Goal: Contribute content: Add original content to the website for others to see

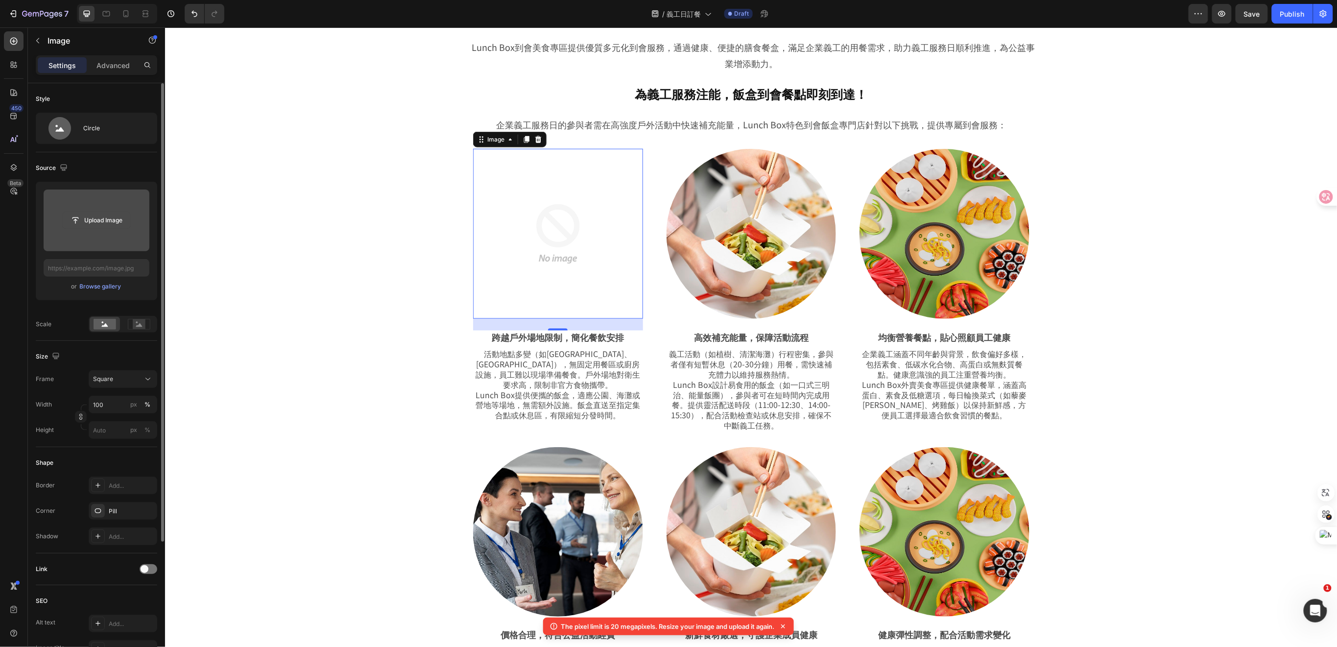
click at [106, 218] on input "file" at bounding box center [97, 220] width 68 height 17
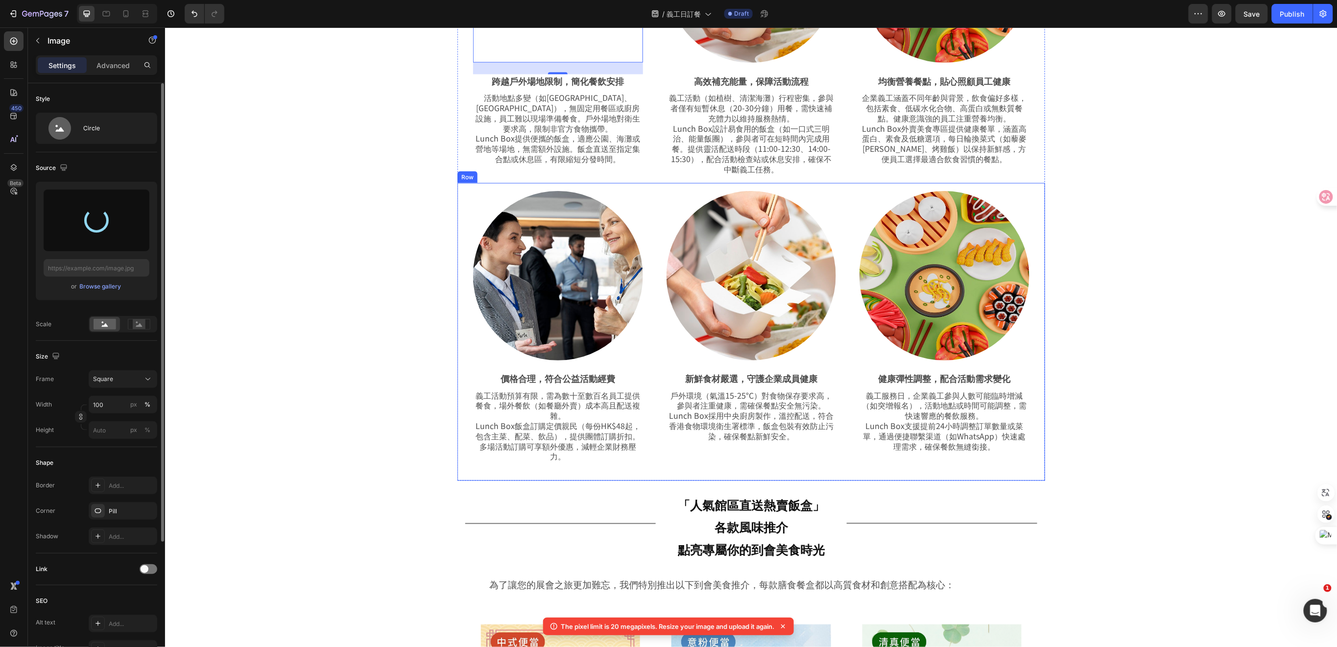
scroll to position [914, 0]
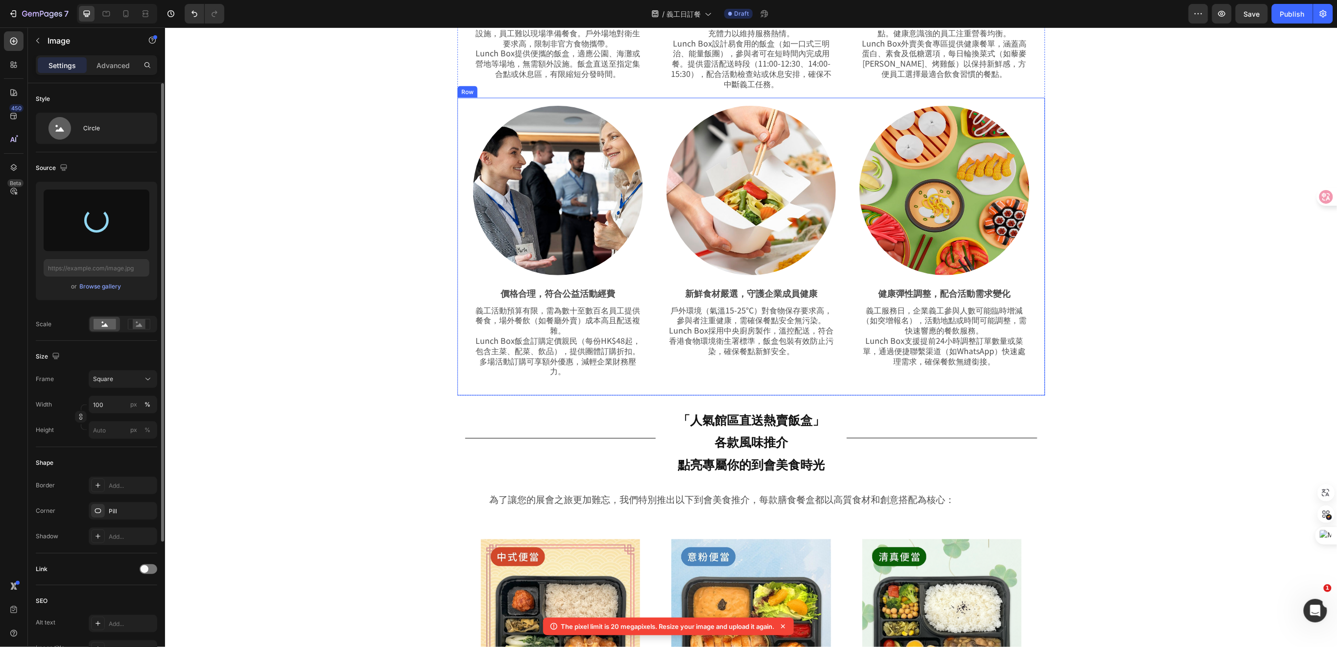
type input "[URL][DOMAIN_NAME]"
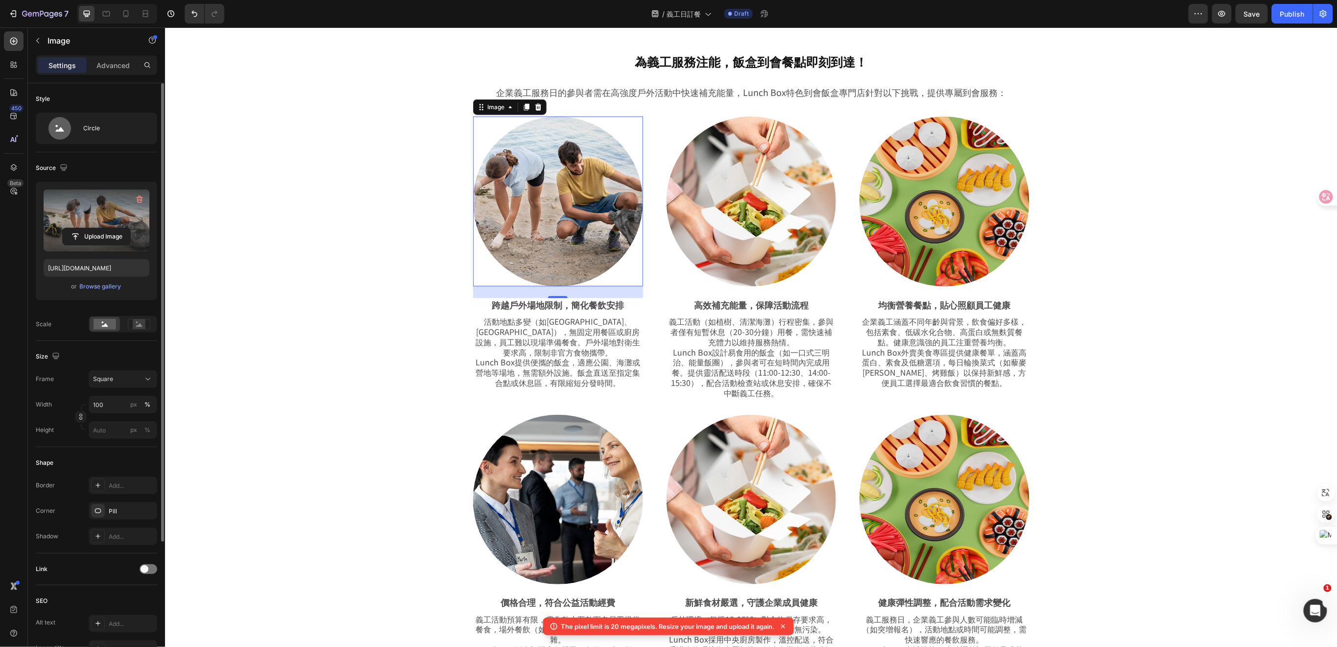
scroll to position [588, 0]
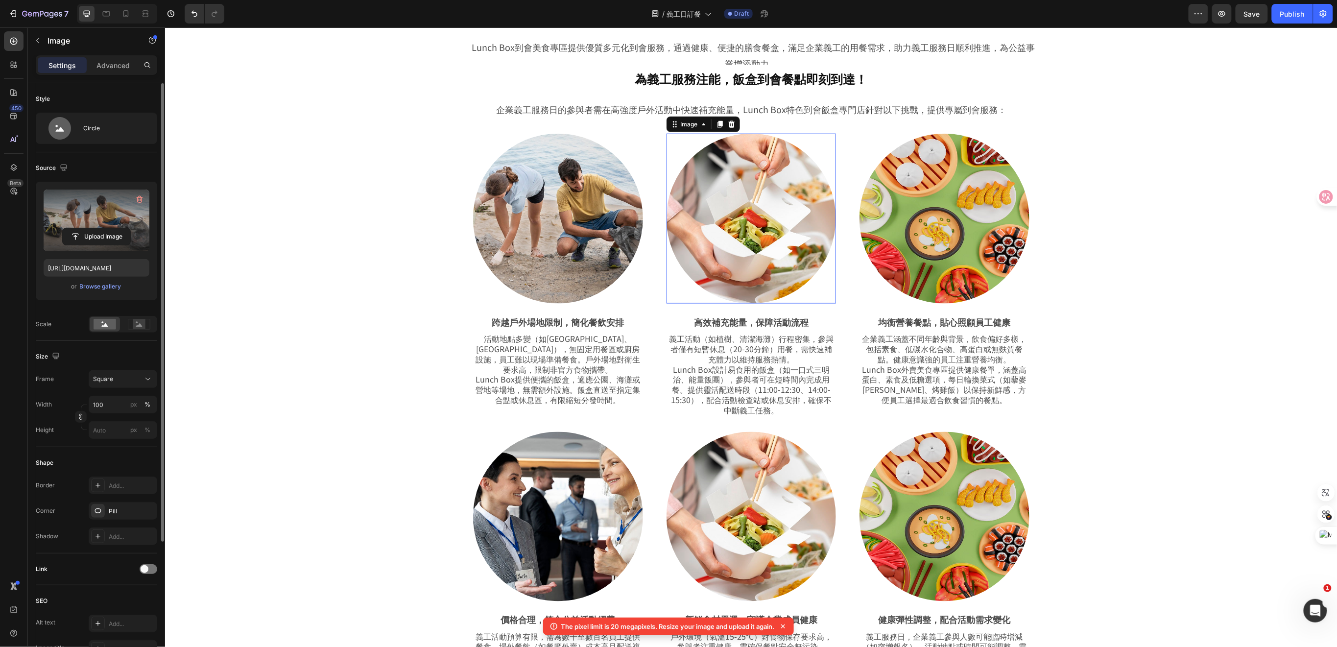
click at [801, 232] on img at bounding box center [751, 218] width 170 height 170
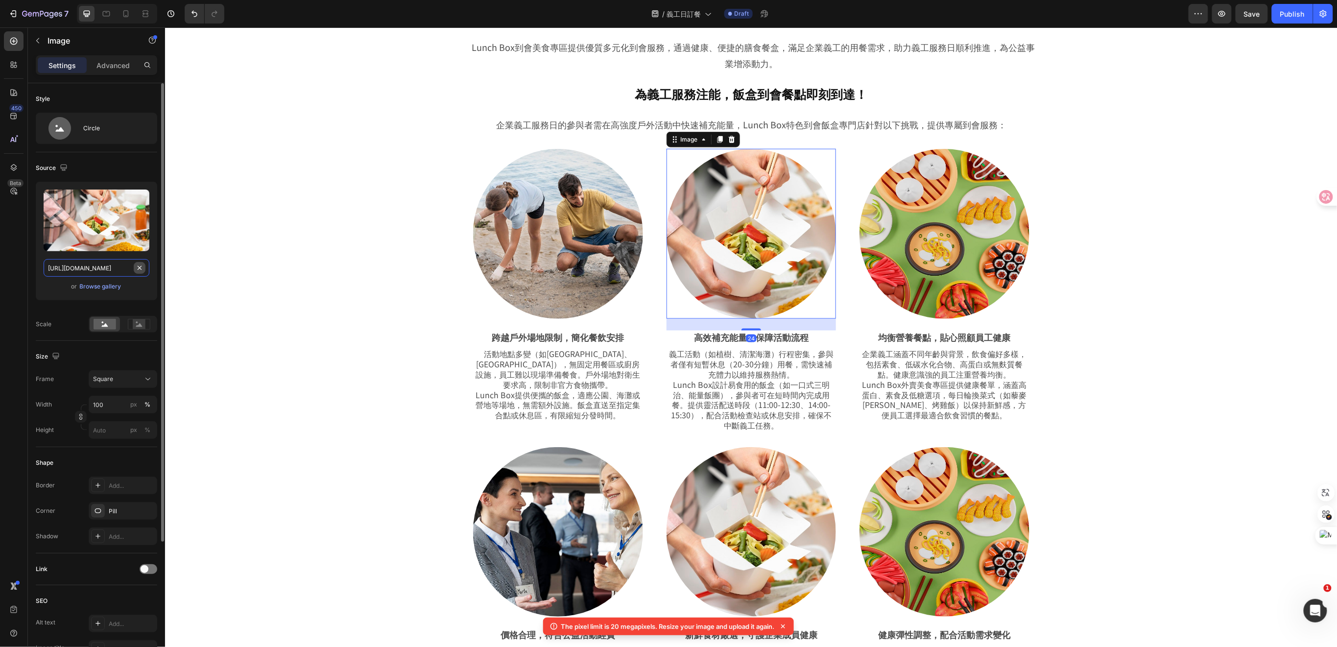
drag, startPoint x: 136, startPoint y: 269, endPoint x: 120, endPoint y: 263, distance: 16.9
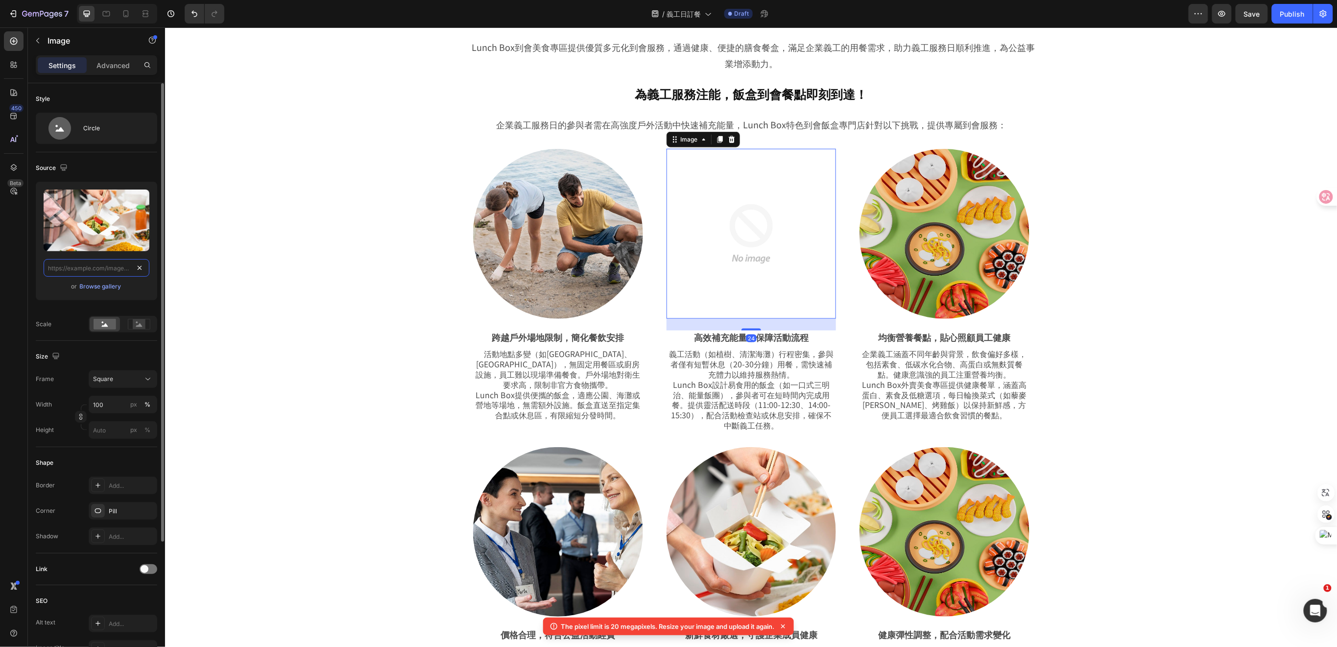
scroll to position [0, 0]
click at [96, 226] on input "file" at bounding box center [97, 220] width 68 height 17
type input "[URL][DOMAIN_NAME]"
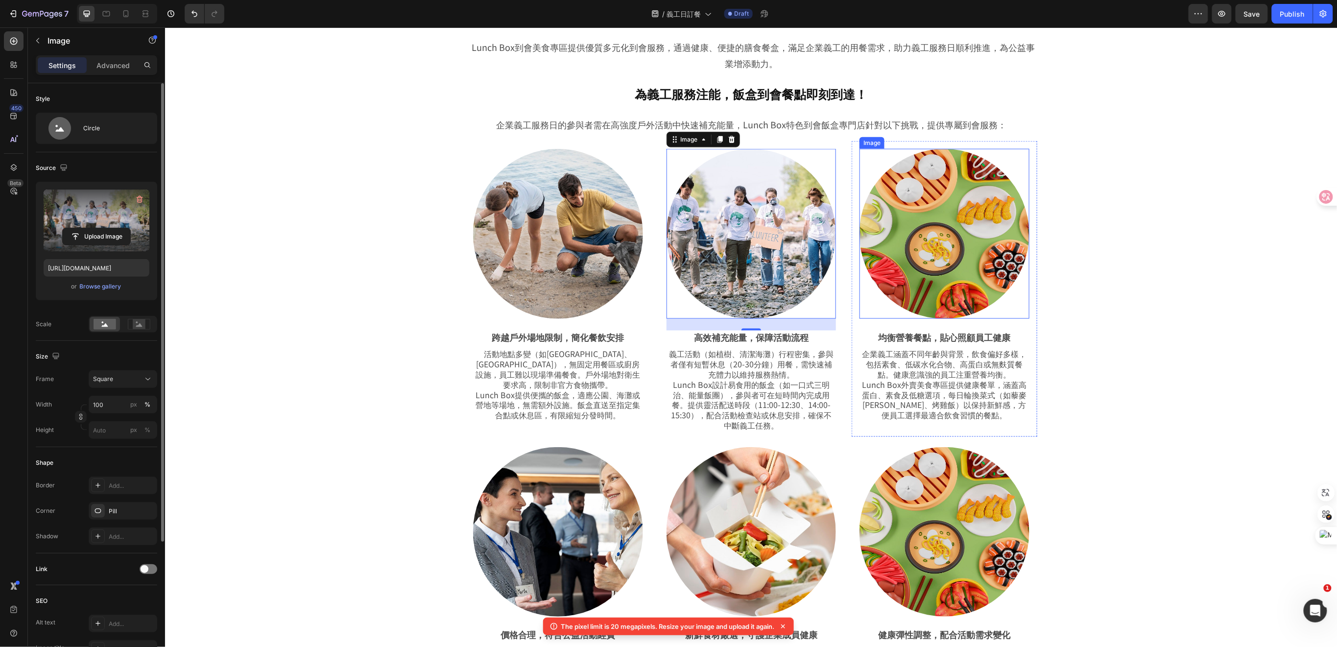
click at [913, 257] on img at bounding box center [944, 233] width 170 height 170
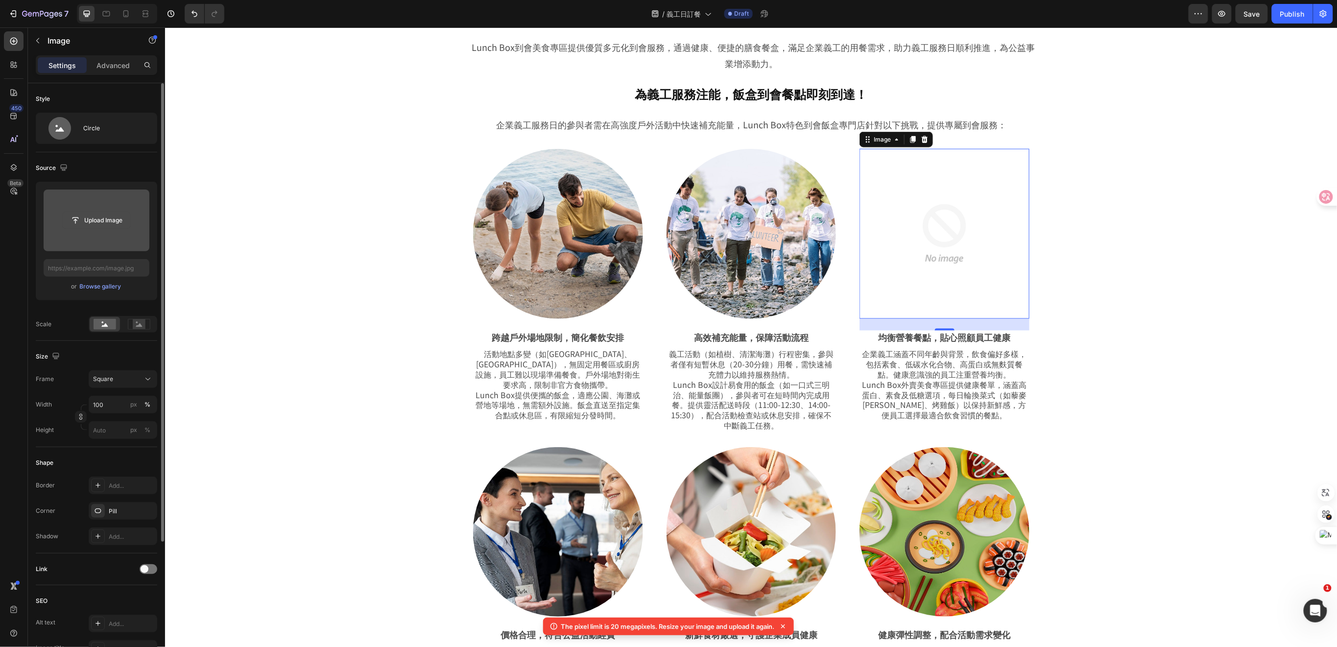
click at [88, 217] on input "file" at bounding box center [97, 220] width 68 height 17
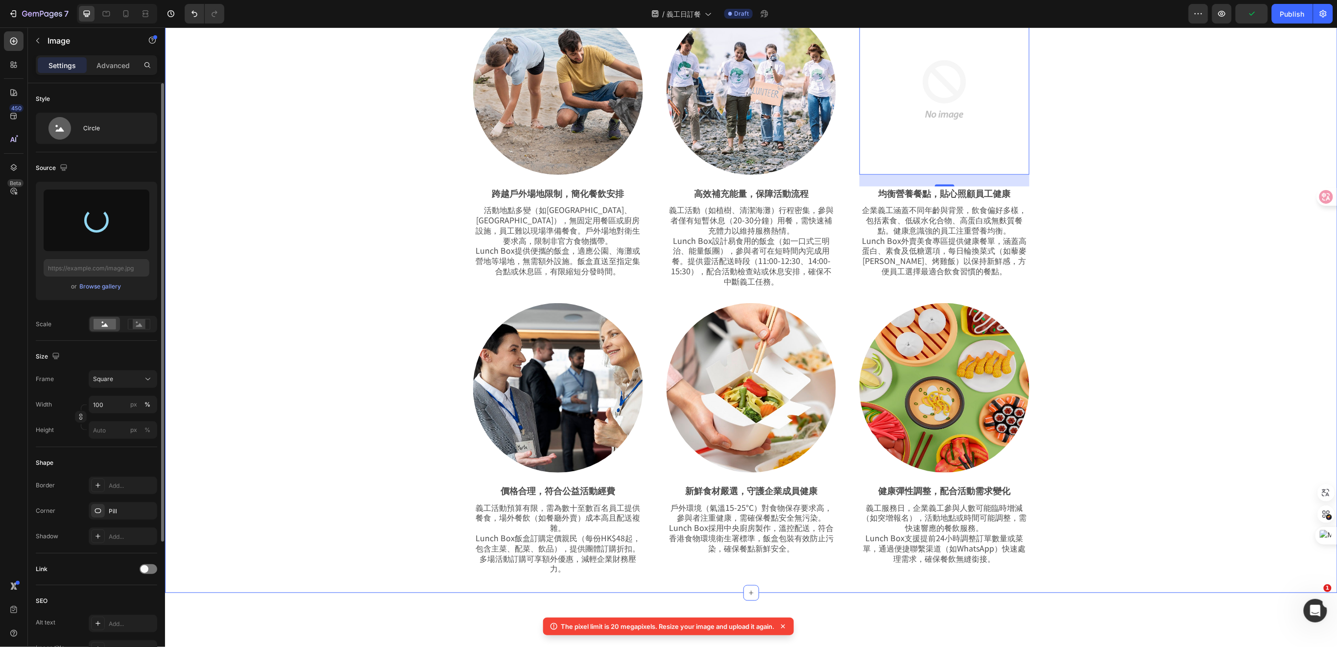
scroll to position [718, 0]
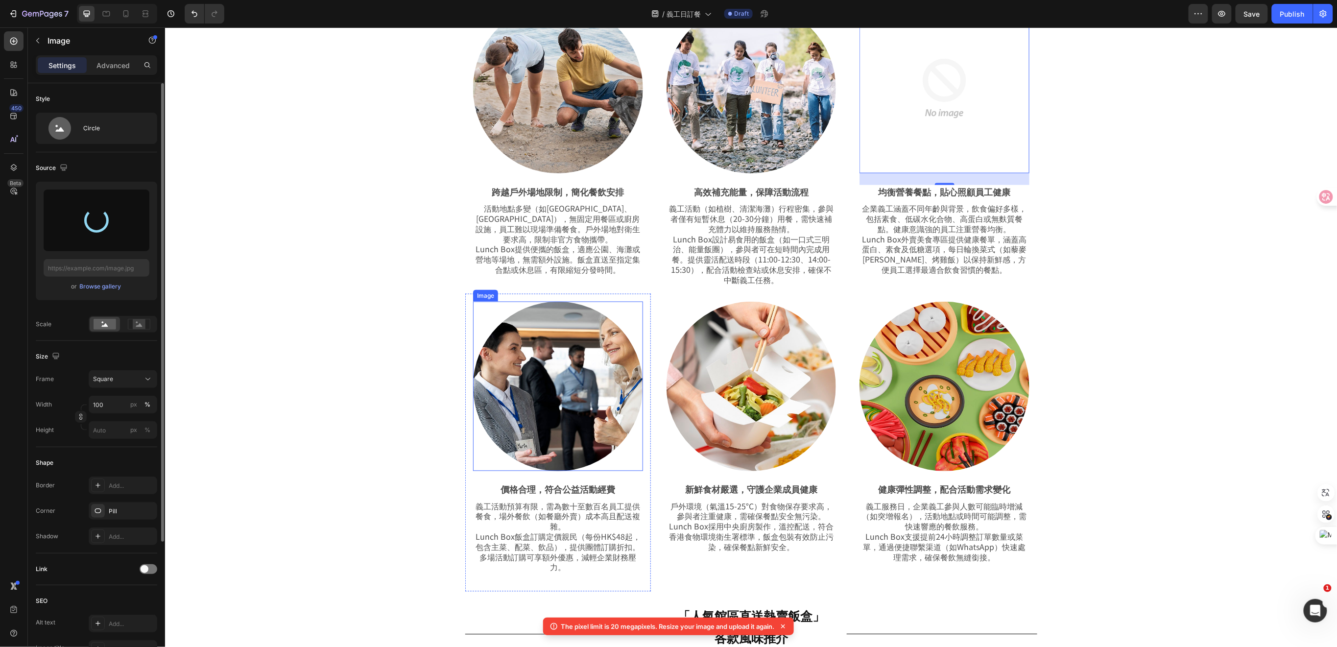
type input "[URL][DOMAIN_NAME]"
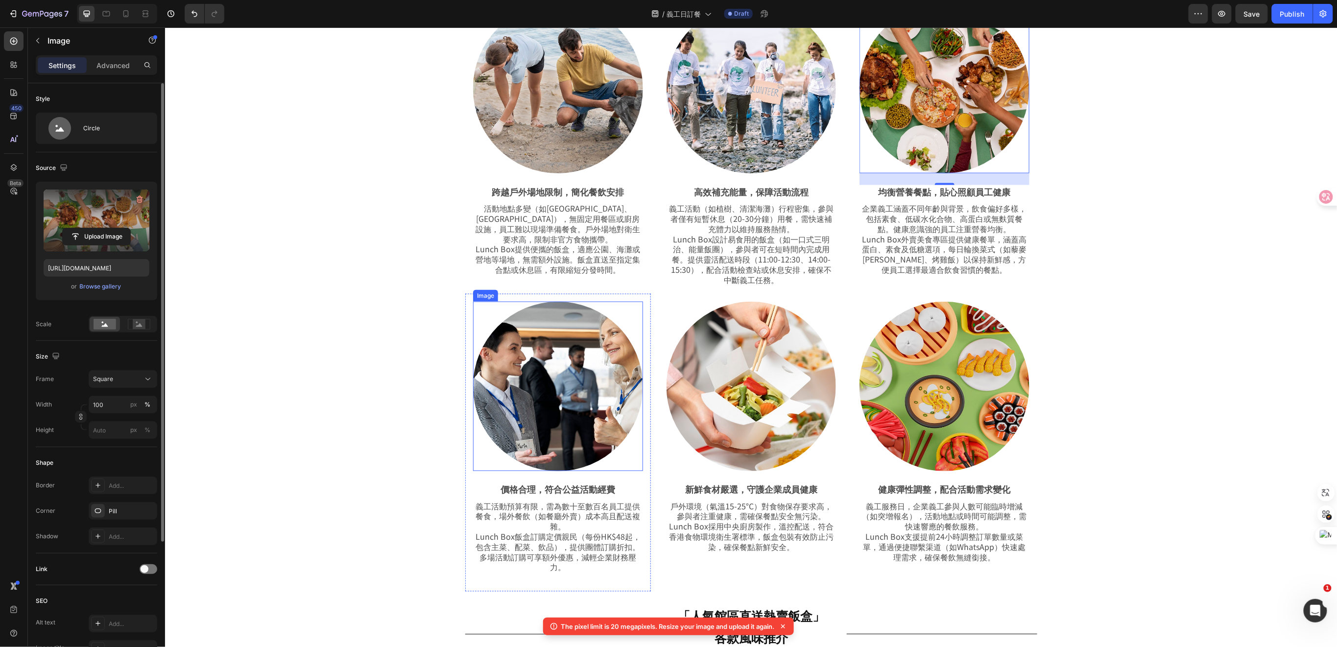
click at [551, 368] on img at bounding box center [558, 386] width 170 height 170
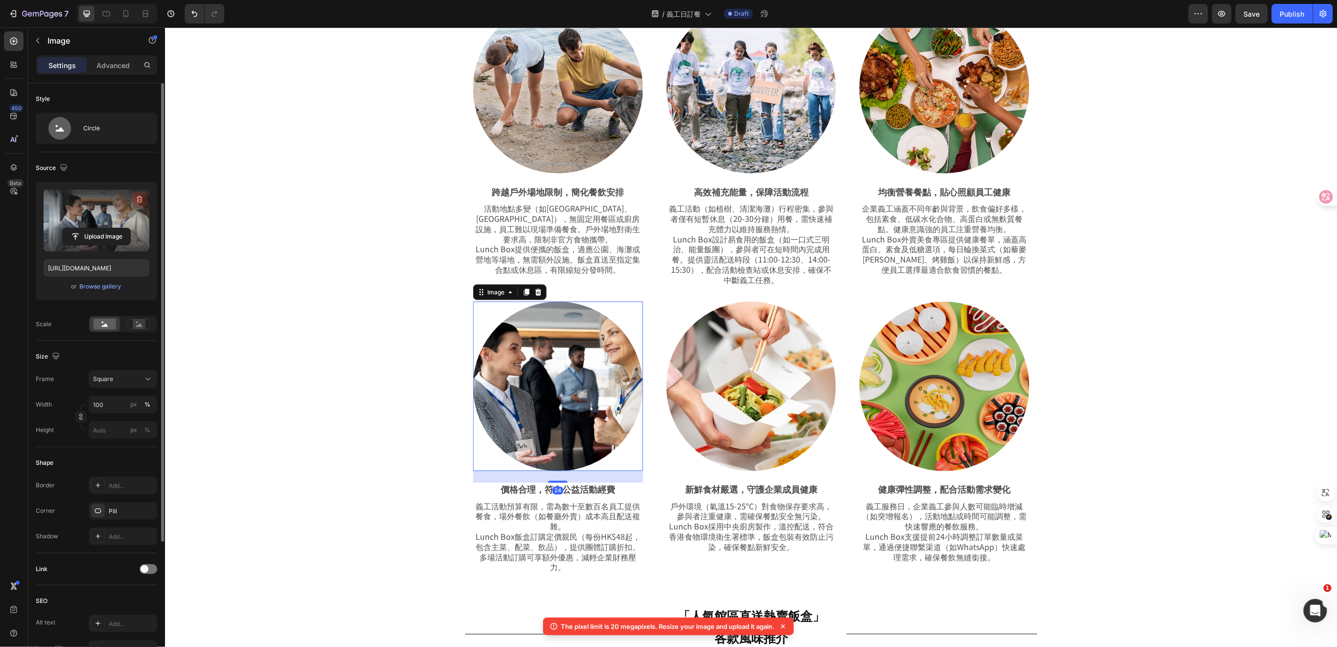
click at [135, 194] on icon "button" at bounding box center [140, 199] width 10 height 10
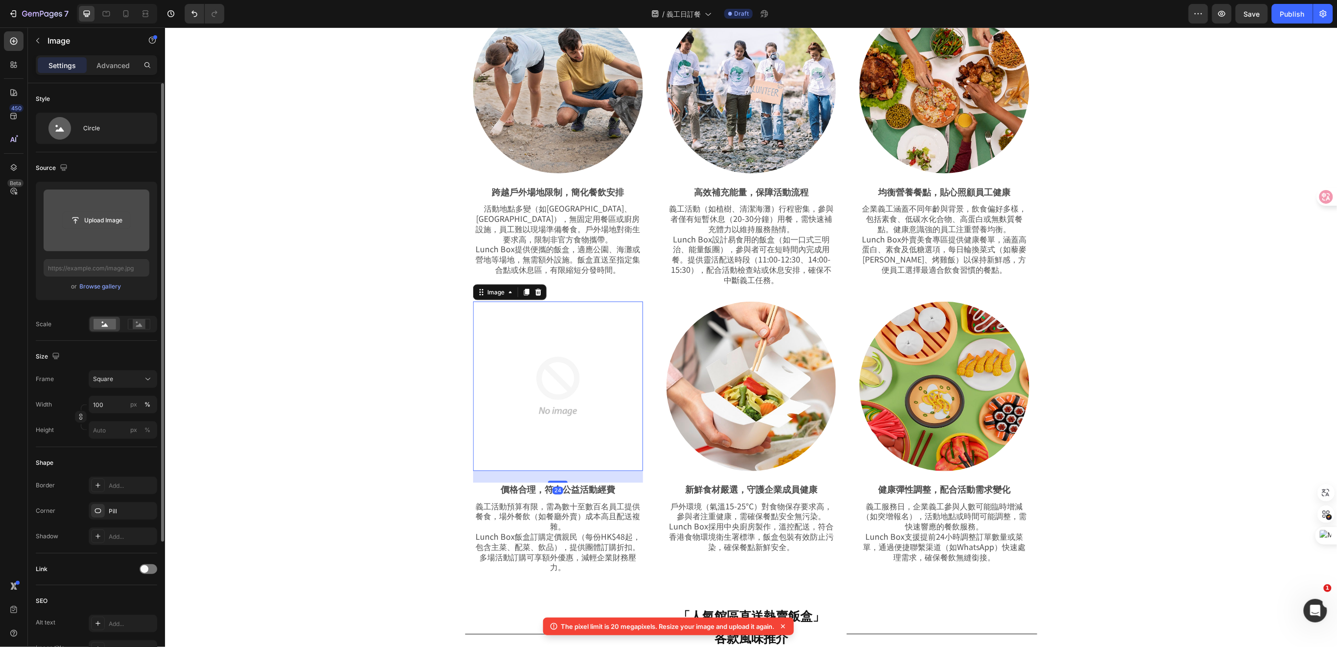
click at [119, 219] on input "file" at bounding box center [97, 220] width 68 height 17
type input "[URL][DOMAIN_NAME]"
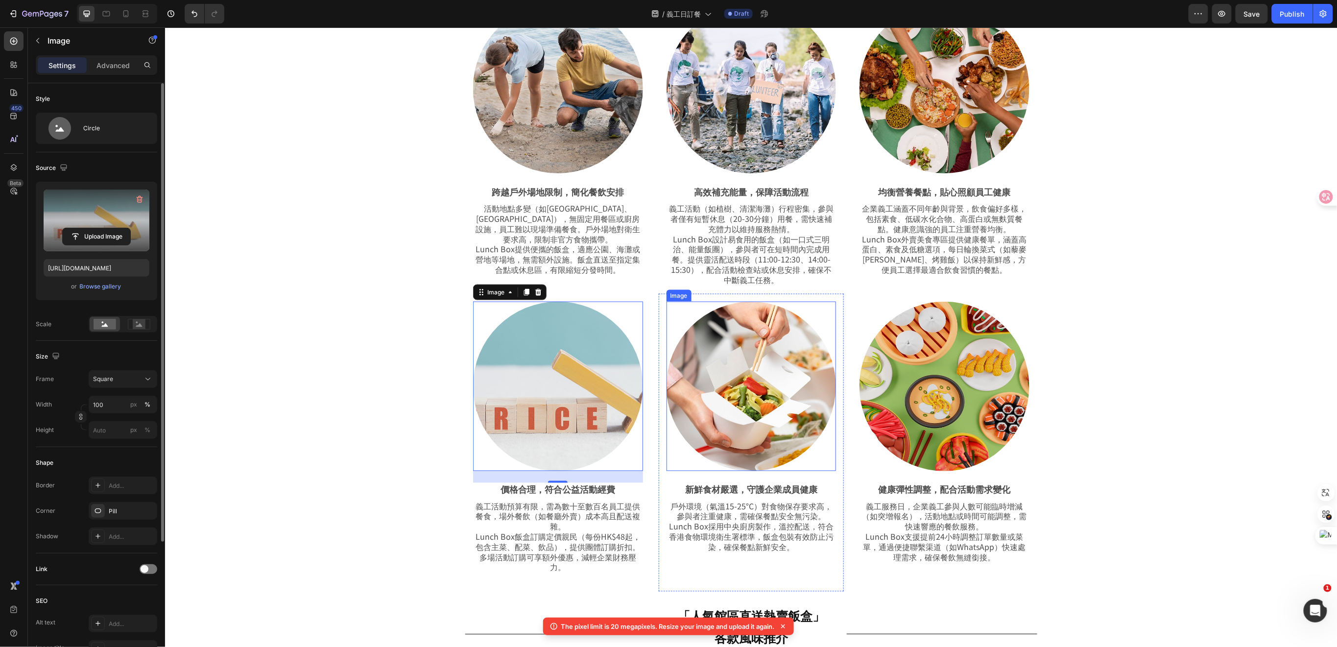
click at [742, 435] on img at bounding box center [751, 386] width 170 height 170
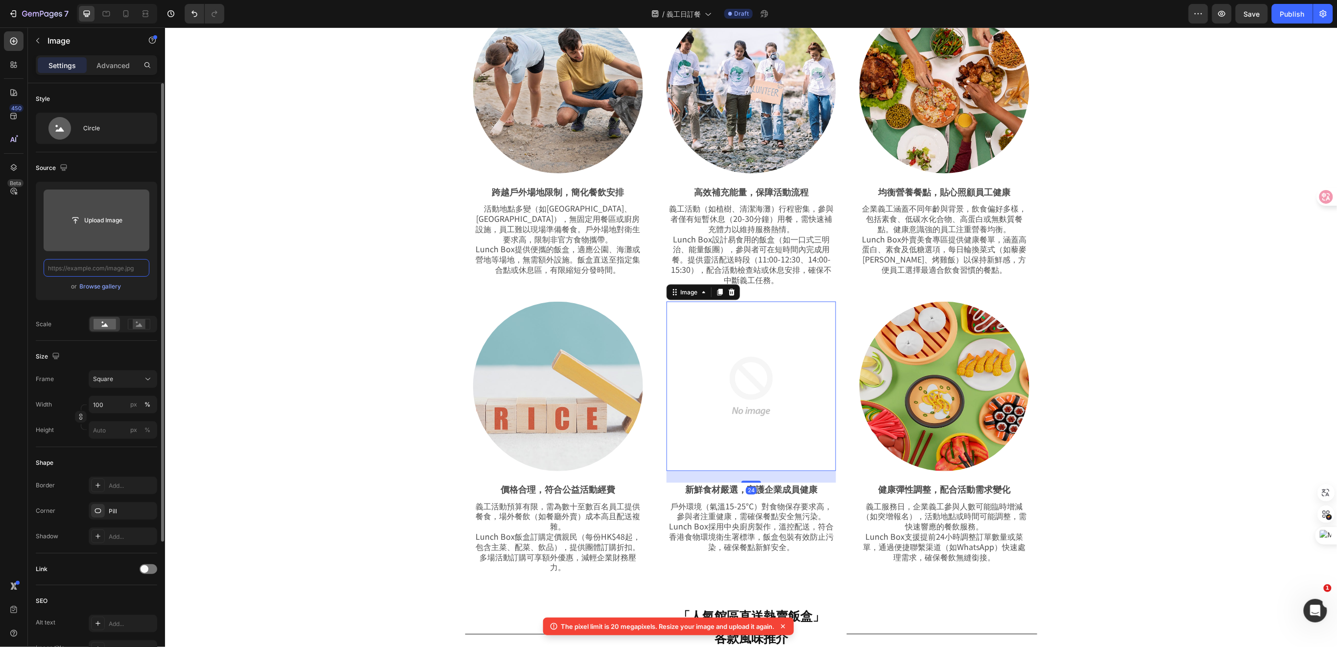
scroll to position [0, 0]
click at [97, 224] on input "file" at bounding box center [97, 220] width 68 height 17
type input "[URL][DOMAIN_NAME]"
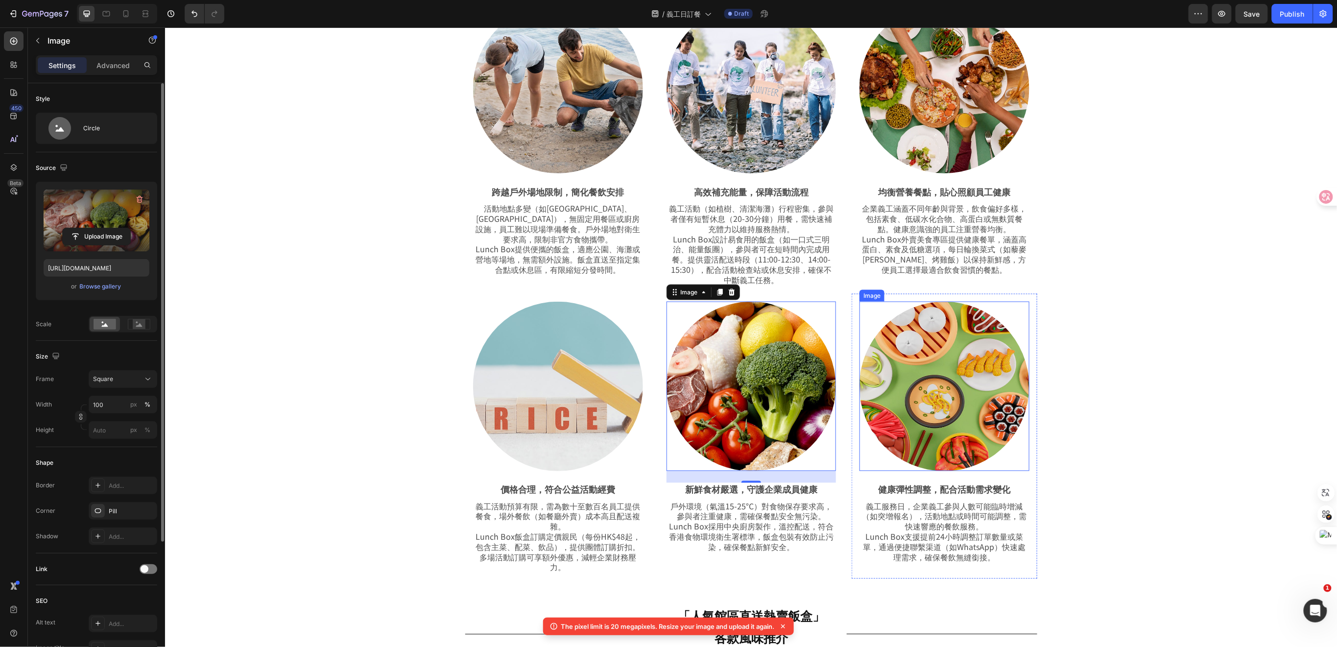
click at [909, 403] on img at bounding box center [944, 386] width 170 height 170
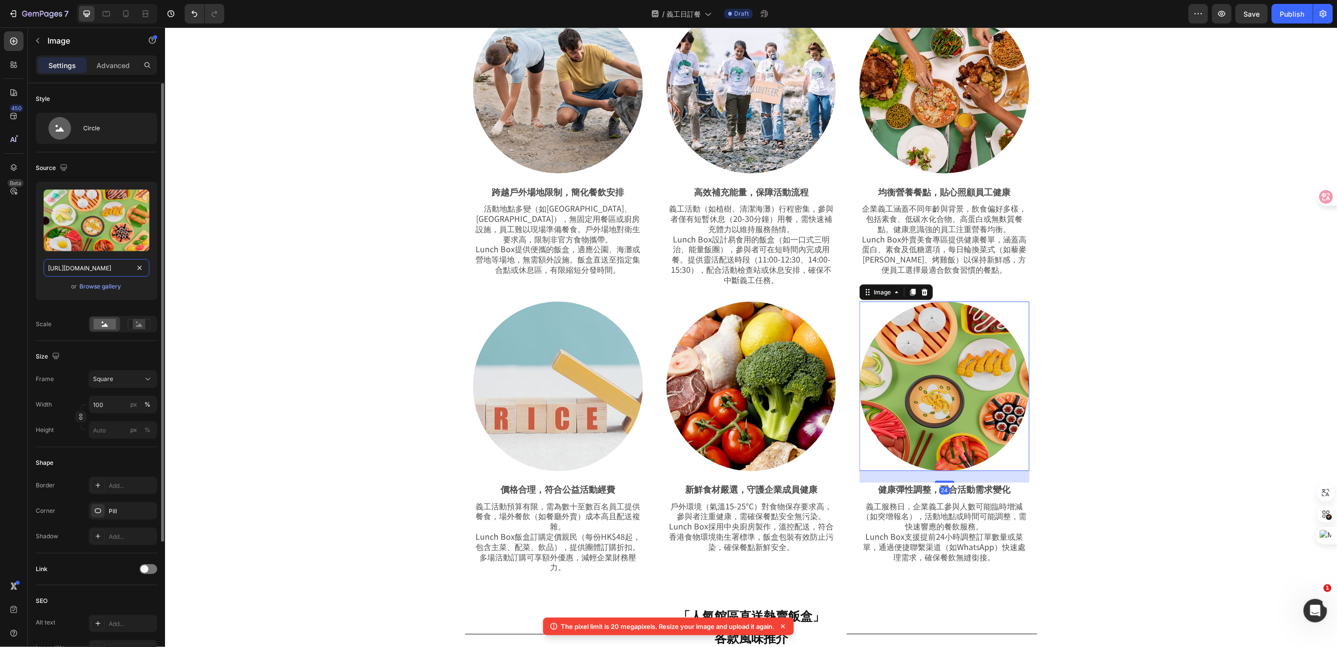
drag, startPoint x: 134, startPoint y: 261, endPoint x: 136, endPoint y: 267, distance: 6.2
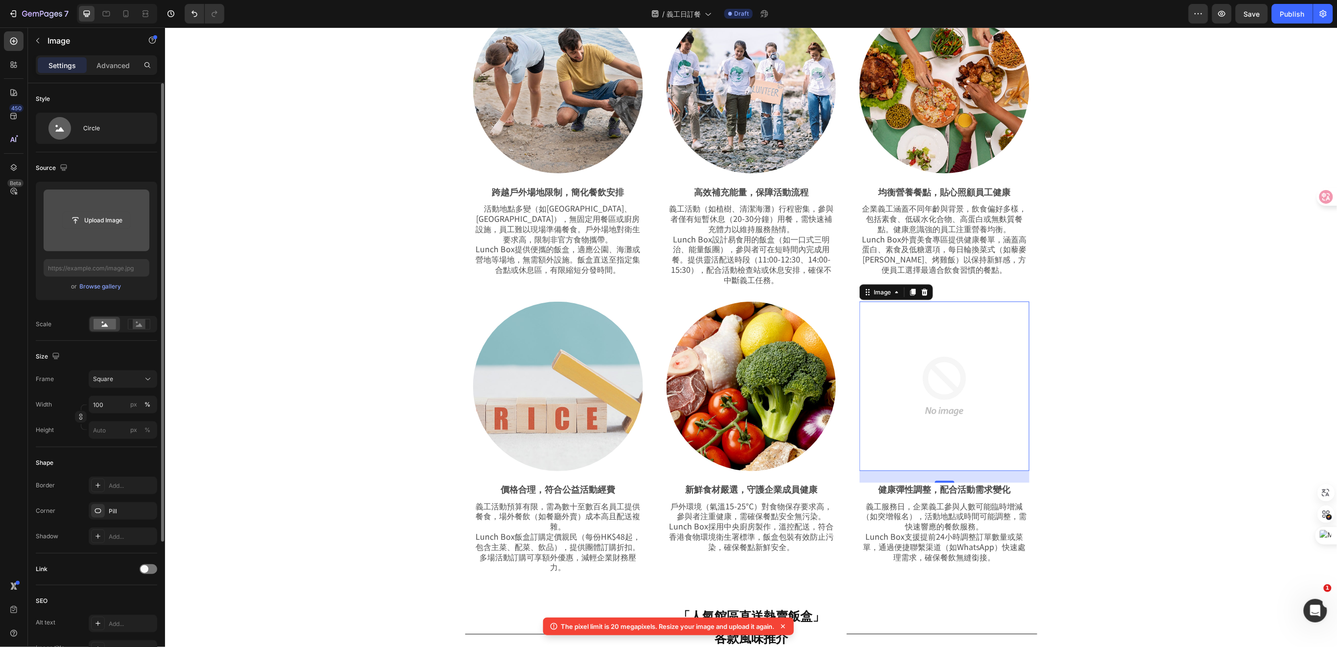
click at [112, 224] on input "file" at bounding box center [97, 220] width 68 height 17
type input "[URL][DOMAIN_NAME]"
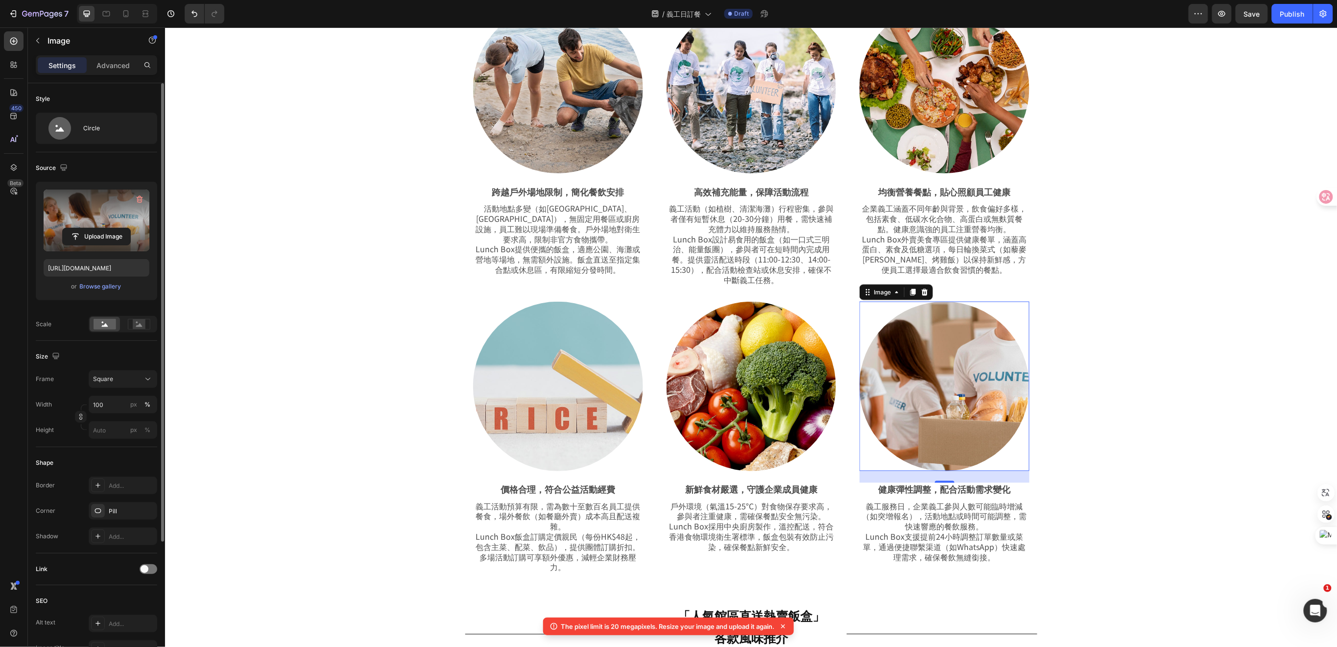
click at [961, 410] on img at bounding box center [944, 386] width 170 height 170
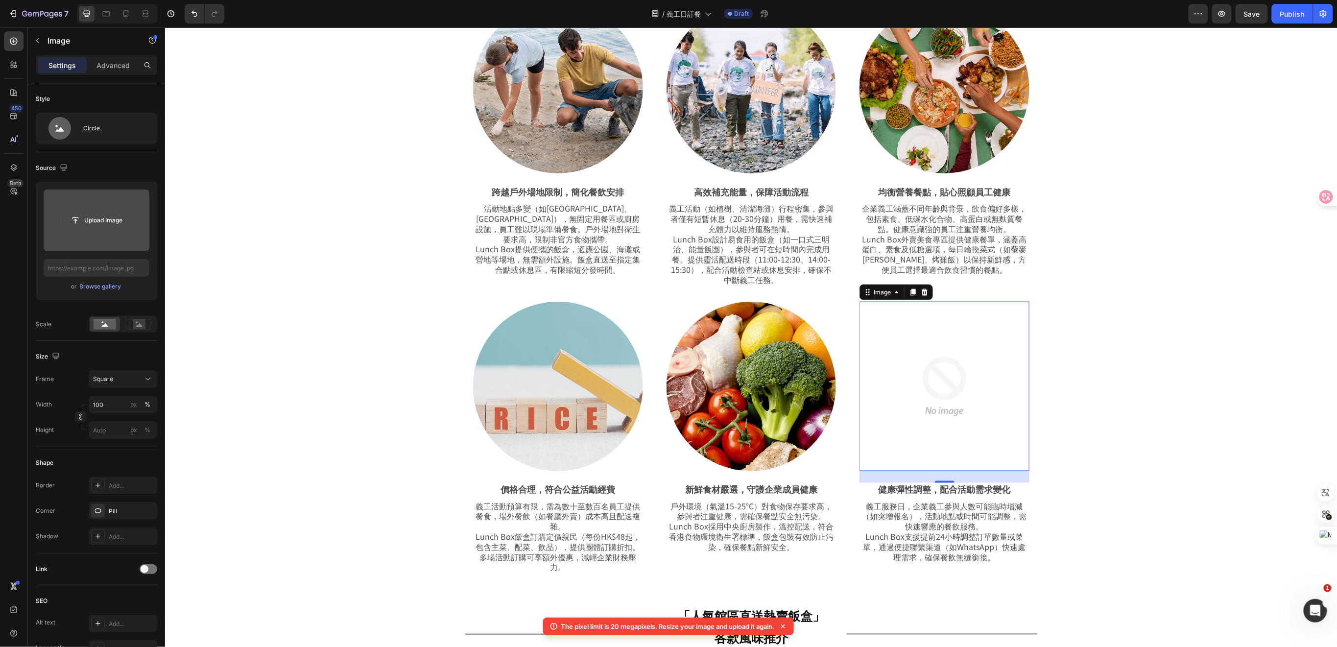
click at [101, 225] on input "file" at bounding box center [97, 220] width 68 height 17
type input "[URL][DOMAIN_NAME]"
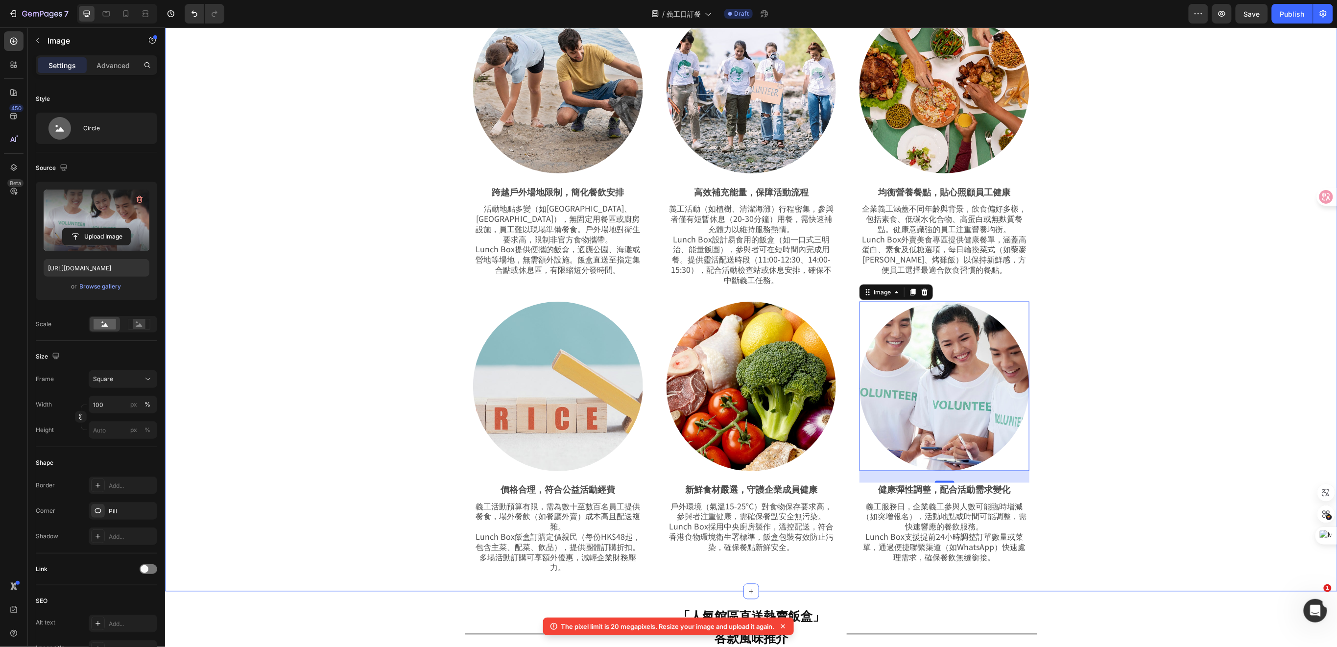
click at [1202, 255] on div "為義工服務注能，飯盒到會餐點即刻到達！ Heading Row 企業義工服務日的參與者需在高強度戶外活動中快速補充能量，Lunch Box特色到會飯盒專門店針…" at bounding box center [751, 262] width 1124 height 657
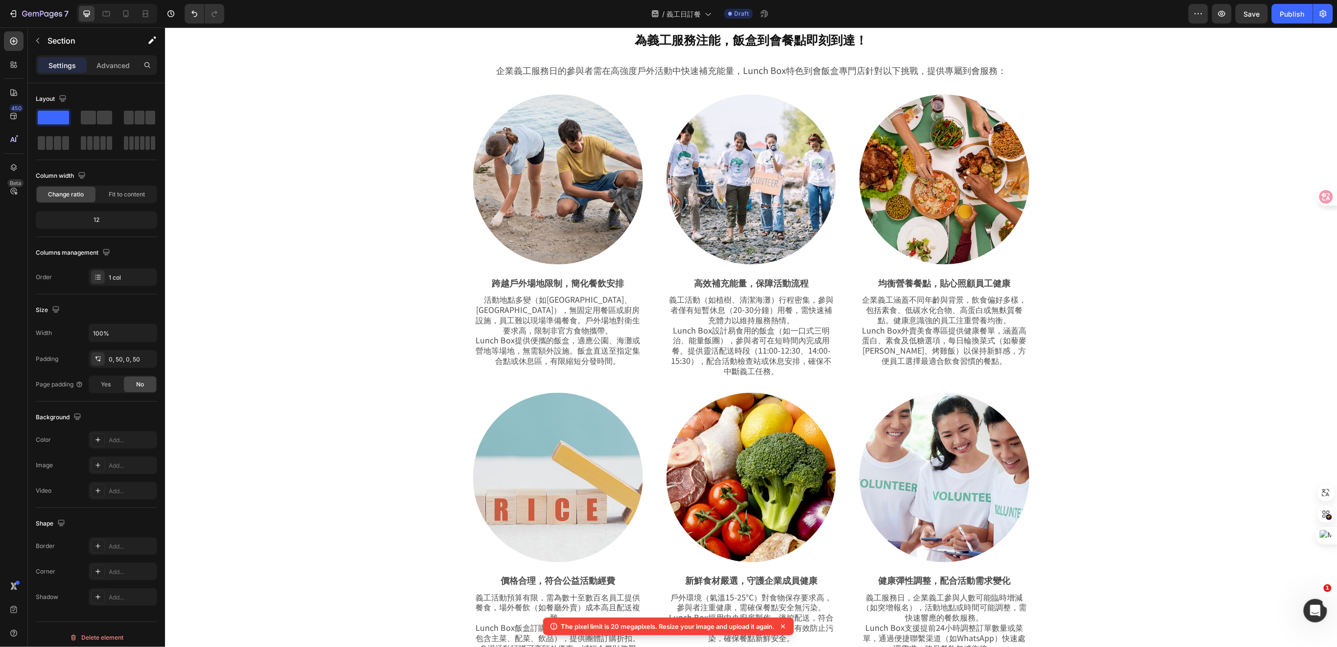
scroll to position [392, 0]
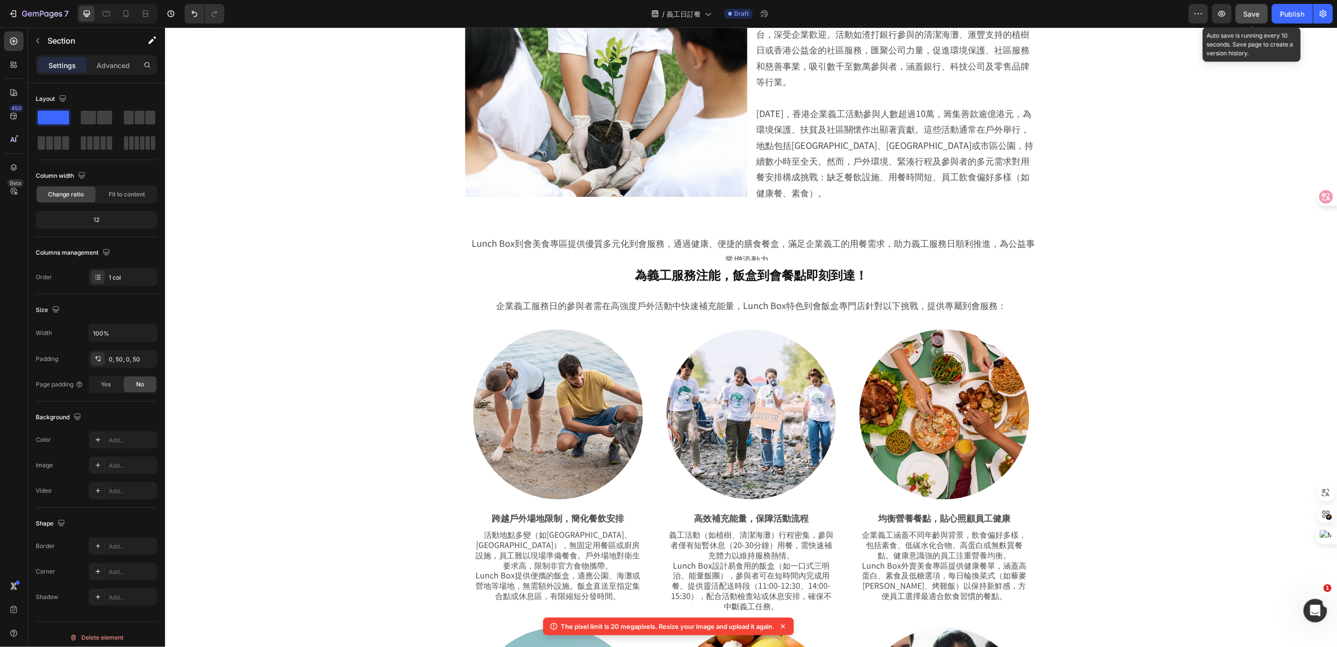
click at [1246, 21] on button "Save" at bounding box center [1252, 14] width 32 height 20
